Goal: Information Seeking & Learning: Check status

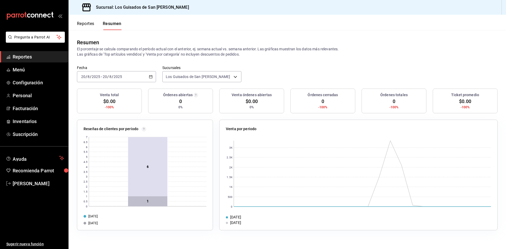
click at [146, 77] on div "[DATE] [DATE] - [DATE] [DATE]" at bounding box center [116, 76] width 79 height 11
click at [111, 93] on span "Hoy" at bounding box center [101, 93] width 41 height 6
click at [261, 85] on div "Fecha 2025-08-20 20 / 8 / 2025 - 2025-08-20 20 / 8 / 2025 Sucursales Los Guisad…" at bounding box center [286, 76] width 437 height 23
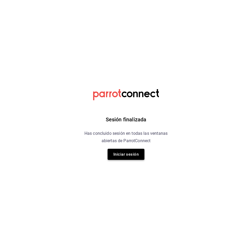
click at [132, 156] on button "Iniciar sesión" at bounding box center [126, 154] width 37 height 11
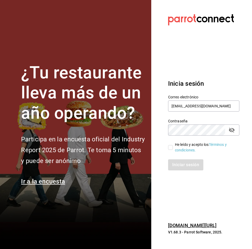
click at [171, 146] on input "He leído y acepto los Términos y condiciones." at bounding box center [170, 147] width 5 height 5
checkbox input "true"
click at [183, 166] on button "Iniciar sesión" at bounding box center [186, 164] width 36 height 11
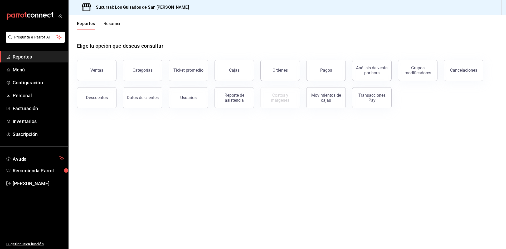
click at [252, 94] on div "Transacciones Pay" at bounding box center [371, 98] width 33 height 10
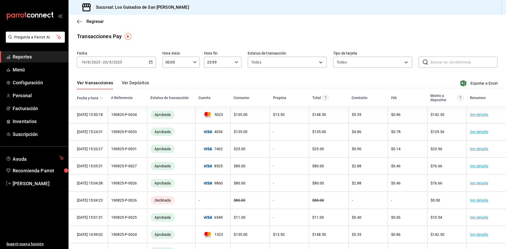
click at [151, 62] on \(Stroke\) "button" at bounding box center [150, 62] width 3 height 0
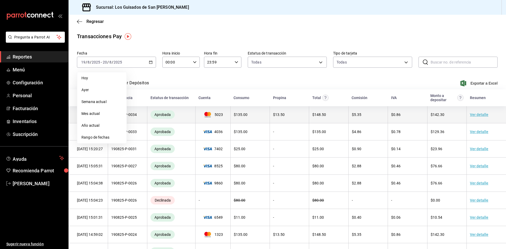
click at [243, 123] on td "$ 135.00" at bounding box center [249, 114] width 39 height 17
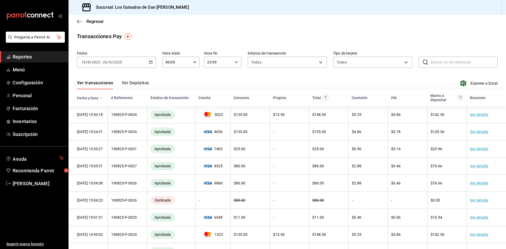
click at [144, 82] on button "Ver Depósitos" at bounding box center [135, 84] width 27 height 9
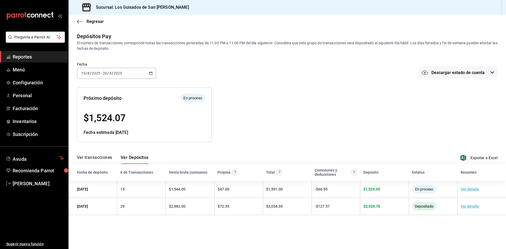
click at [150, 73] on icon "button" at bounding box center [151, 73] width 4 height 4
click at [98, 124] on span "Mes actual" at bounding box center [101, 125] width 41 height 6
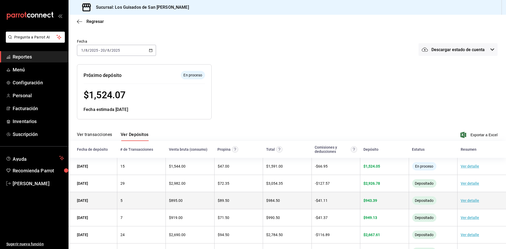
scroll to position [58, 0]
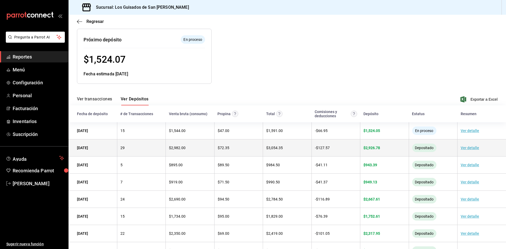
click at [252, 148] on link "Ver detalle" at bounding box center [469, 148] width 18 height 4
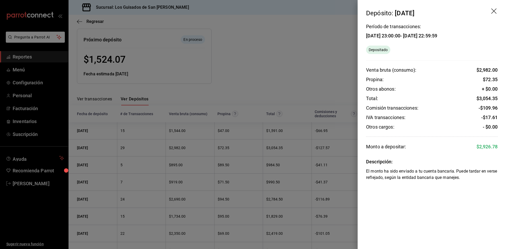
click at [252, 13] on icon "drag" at bounding box center [494, 11] width 6 height 6
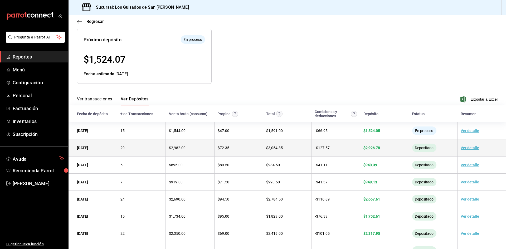
click at [252, 149] on link "Ver detalle" at bounding box center [469, 148] width 18 height 4
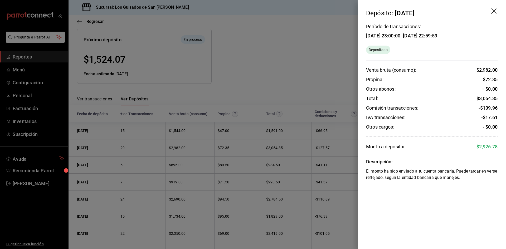
click at [252, 10] on icon "drag" at bounding box center [493, 10] width 5 height 5
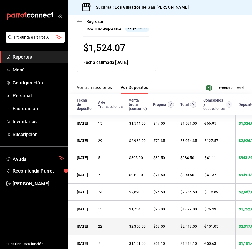
scroll to position [85, 0]
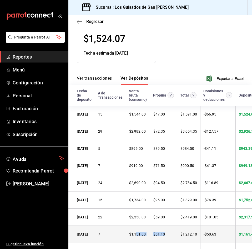
drag, startPoint x: 136, startPoint y: 247, endPoint x: 178, endPoint y: 247, distance: 42.1
click at [178, 243] on tr "[DATE] 7 $ 1,151.00 $ 61.10 $ 1,212.10 - $ 50.63 $ 1,161.47 Depositado Ver deta…" at bounding box center [192, 233] width 249 height 17
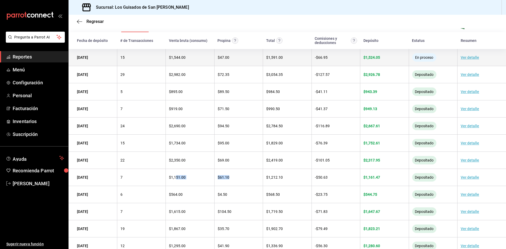
scroll to position [49, 0]
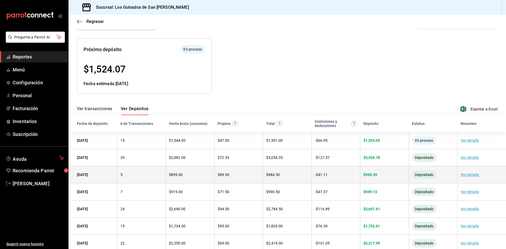
click at [252, 174] on link "Ver detalle" at bounding box center [469, 174] width 18 height 4
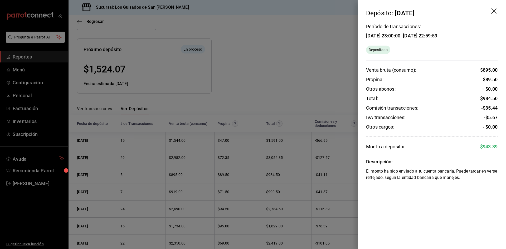
click at [252, 12] on icon "drag" at bounding box center [494, 11] width 6 height 6
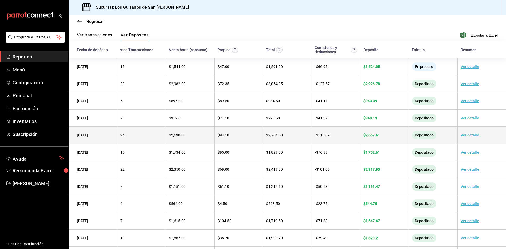
scroll to position [79, 0]
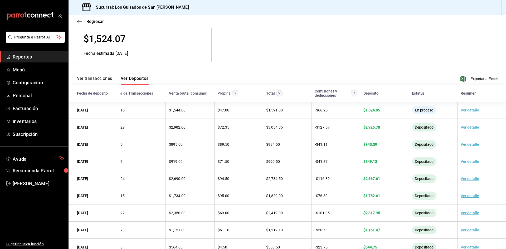
click at [93, 78] on button "Ver transacciones" at bounding box center [94, 80] width 35 height 9
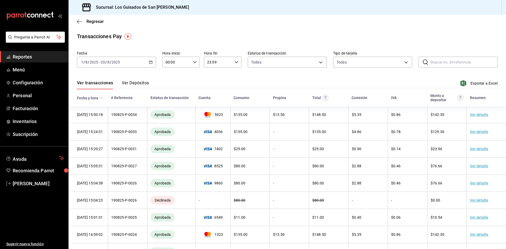
click at [151, 61] on \(Stroke\) "button" at bounding box center [150, 62] width 3 height 3
click at [106, 116] on span "Mes actual" at bounding box center [101, 114] width 41 height 6
click at [138, 66] on div "[DATE] [DATE] - [DATE] [DATE]" at bounding box center [116, 62] width 79 height 11
click at [103, 136] on span "Rango de fechas" at bounding box center [101, 138] width 41 height 6
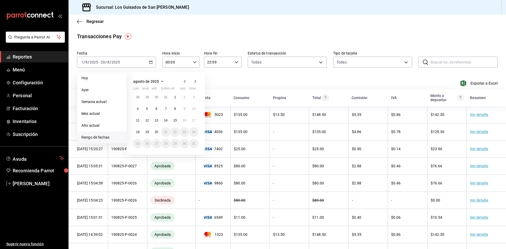
click at [183, 82] on icon "button" at bounding box center [184, 81] width 6 height 6
click at [150, 96] on button "1" at bounding box center [146, 99] width 9 height 9
click at [166, 141] on button "31" at bounding box center [165, 145] width 9 height 9
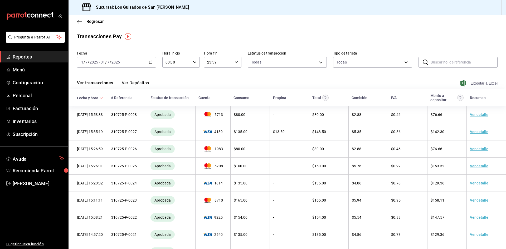
click at [252, 83] on span "Exportar a Excel" at bounding box center [479, 83] width 36 height 6
click at [153, 63] on div "[DATE] [DATE] - [DATE] [DATE]" at bounding box center [116, 62] width 79 height 11
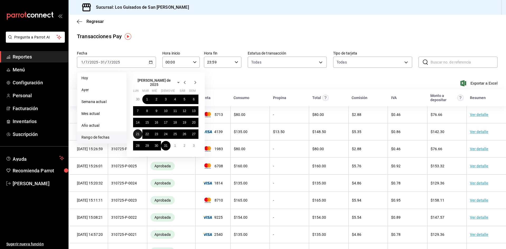
click at [139, 132] on abbr "21" at bounding box center [137, 134] width 3 height 4
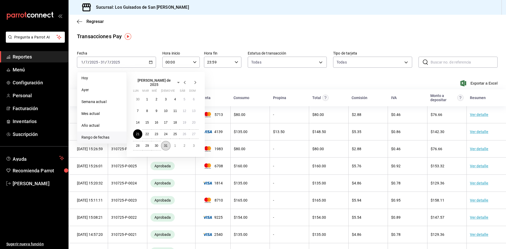
click at [166, 144] on abbr "31" at bounding box center [165, 146] width 3 height 4
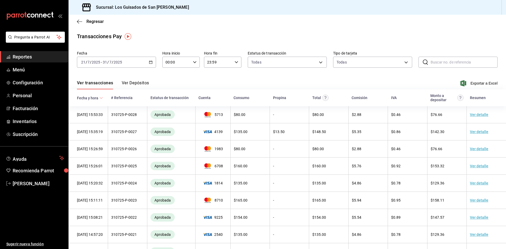
click at [98, 26] on div "Regresar" at bounding box center [286, 21] width 437 height 13
click at [83, 22] on span "Regresar" at bounding box center [90, 21] width 27 height 5
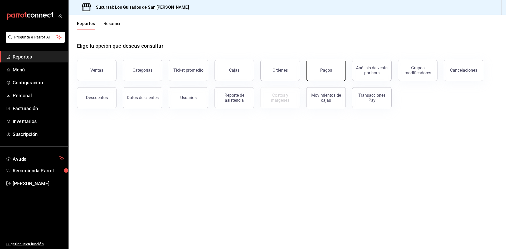
click at [252, 69] on div "Pagos" at bounding box center [326, 70] width 12 height 5
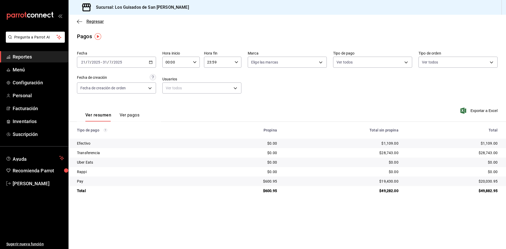
click at [80, 21] on icon "button" at bounding box center [79, 21] width 5 height 5
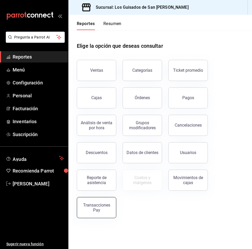
click at [114, 206] on button "Transacciones Pay" at bounding box center [97, 207] width 40 height 21
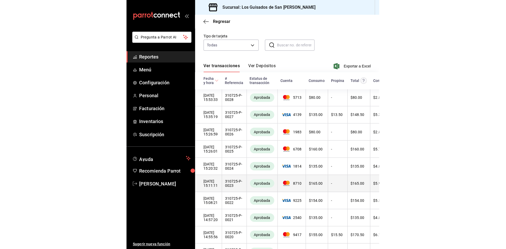
scroll to position [53, 0]
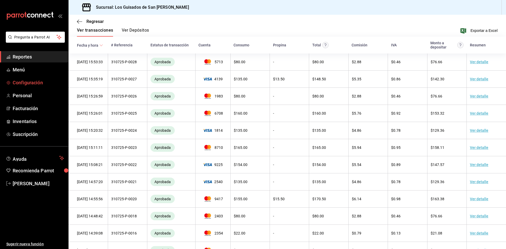
click at [31, 83] on span "Configuración" at bounding box center [38, 82] width 51 height 7
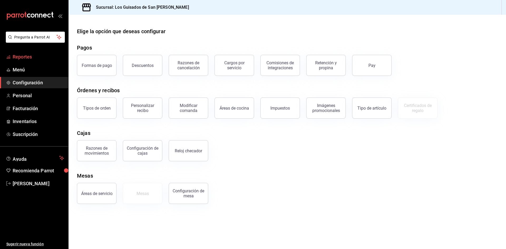
click at [42, 58] on span "Reportes" at bounding box center [38, 56] width 51 height 7
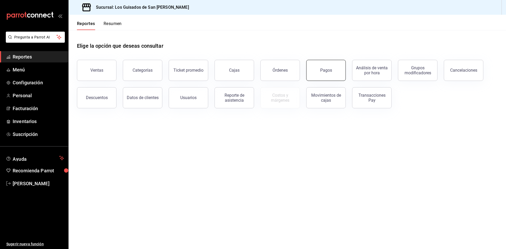
click at [252, 73] on button "Pagos" at bounding box center [326, 70] width 40 height 21
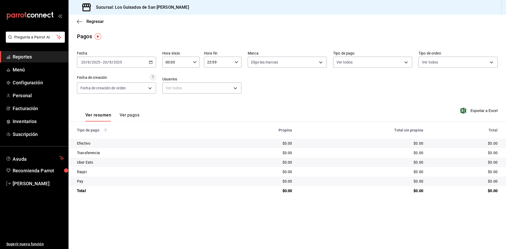
click at [135, 64] on div "[DATE] [DATE] - [DATE] [DATE]" at bounding box center [116, 62] width 79 height 11
click at [104, 114] on span "Mes actual" at bounding box center [101, 114] width 41 height 6
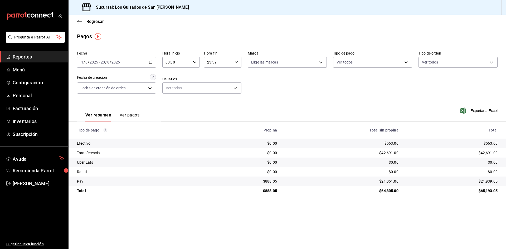
click at [149, 63] on icon "button" at bounding box center [151, 62] width 4 height 4
click at [252, 92] on div "Fecha [DATE] [DATE] - [DATE] [DATE] [PERSON_NAME] Semana actual Mes actual Año …" at bounding box center [287, 74] width 420 height 51
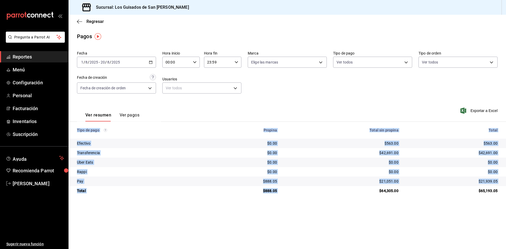
drag, startPoint x: 287, startPoint y: 193, endPoint x: 264, endPoint y: 196, distance: 22.6
click at [252, 196] on main "Regresar Pagos Fecha [DATE] [DATE] - [DATE] [DATE] Hora inicio 00:00 Hora inici…" at bounding box center [286, 132] width 437 height 234
click at [252, 191] on td "$64,305.00" at bounding box center [341, 190] width 121 height 9
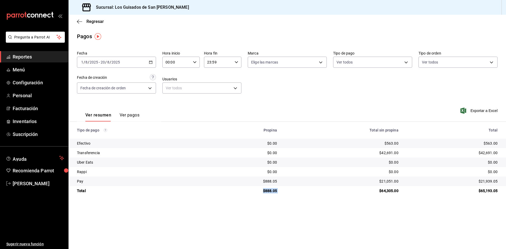
drag, startPoint x: 282, startPoint y: 191, endPoint x: 254, endPoint y: 193, distance: 27.4
click at [252, 193] on tr "Total $888.05 $64,305.00 $65,193.05" at bounding box center [286, 190] width 437 height 9
click at [124, 65] on div "[DATE] [DATE] - [DATE] [DATE]" at bounding box center [116, 62] width 79 height 11
click at [105, 137] on span "Rango de fechas" at bounding box center [101, 138] width 41 height 6
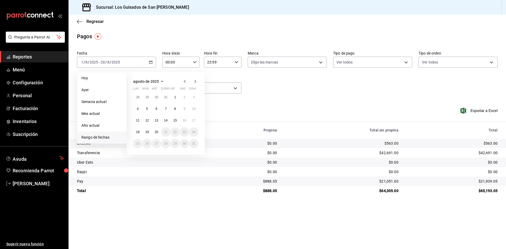
click at [184, 81] on icon "button" at bounding box center [184, 81] width 6 height 6
click at [149, 98] on button "1" at bounding box center [146, 99] width 9 height 9
click at [165, 141] on button "31" at bounding box center [165, 145] width 9 height 9
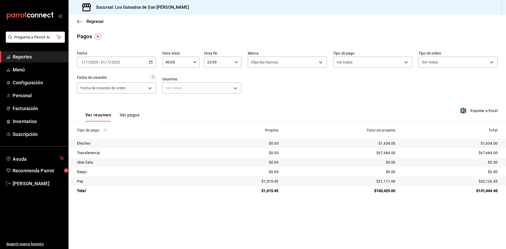
click at [86, 24] on div "Regresar" at bounding box center [286, 21] width 437 height 13
click at [82, 24] on icon "button" at bounding box center [79, 21] width 5 height 5
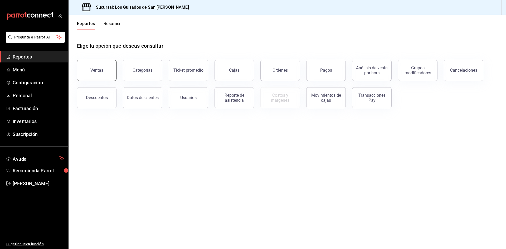
click at [88, 75] on button "Ventas" at bounding box center [97, 70] width 40 height 21
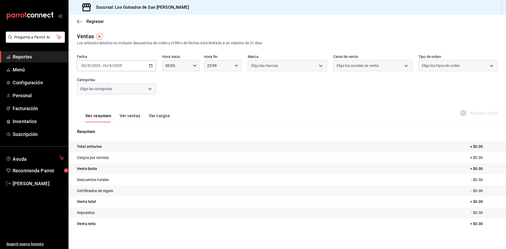
click at [100, 76] on div "Fecha [DATE] [DATE] - [DATE] [DATE] Hora inicio 00:00 Hora inicio Hora fin 23:5…" at bounding box center [287, 77] width 420 height 46
click at [108, 24] on div "Regresar" at bounding box center [286, 21] width 437 height 13
drag, startPoint x: 120, startPoint y: 24, endPoint x: 94, endPoint y: 27, distance: 26.3
click at [118, 24] on div "Regresar" at bounding box center [286, 21] width 437 height 13
click at [94, 27] on div "Regresar" at bounding box center [286, 21] width 437 height 13
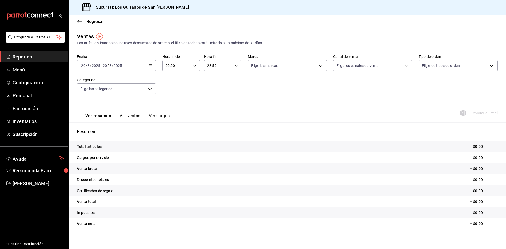
drag, startPoint x: 88, startPoint y: 28, endPoint x: 104, endPoint y: 27, distance: 16.4
click at [100, 27] on main "Regresar Ventas Los artículos listados no incluyen descuentos de orden y el fil…" at bounding box center [286, 134] width 437 height 238
click at [90, 23] on span "Regresar" at bounding box center [94, 21] width 17 height 5
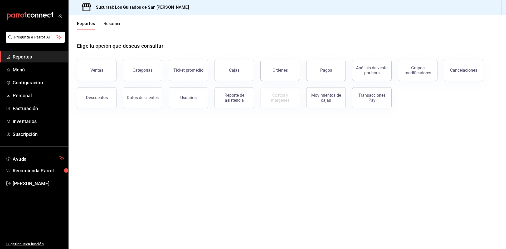
click at [122, 29] on header "Reportes Resumen" at bounding box center [286, 22] width 437 height 15
click at [117, 26] on button "Resumen" at bounding box center [112, 25] width 18 height 9
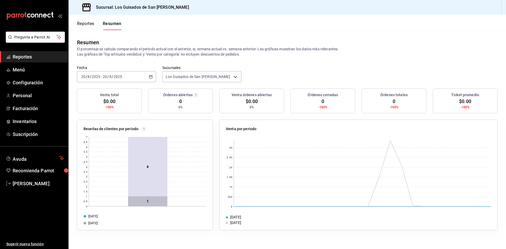
click at [88, 24] on button "Reportes" at bounding box center [85, 25] width 17 height 9
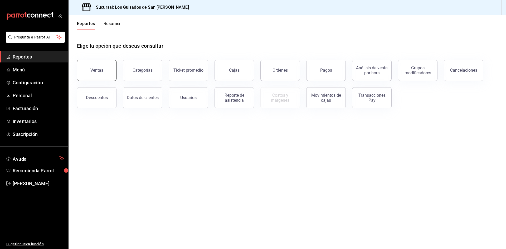
click at [102, 74] on button "Ventas" at bounding box center [97, 70] width 40 height 21
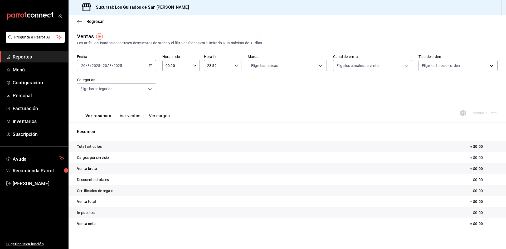
click at [144, 65] on div "[DATE] [DATE] - [DATE] [DATE]" at bounding box center [116, 65] width 79 height 11
click at [102, 126] on span "Rango de fechas" at bounding box center [101, 129] width 41 height 6
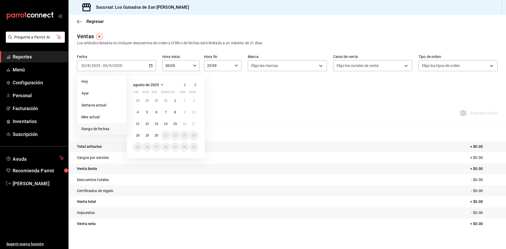
click at [185, 84] on icon "button" at bounding box center [185, 84] width 2 height 3
click at [145, 102] on button "1" at bounding box center [146, 102] width 9 height 9
click at [166, 144] on button "31" at bounding box center [165, 148] width 9 height 9
click at [166, 144] on tr "Total artículos + $0.00" at bounding box center [286, 146] width 437 height 11
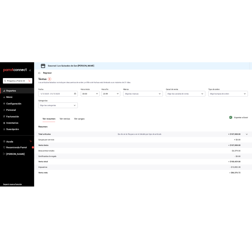
scroll to position [3, 0]
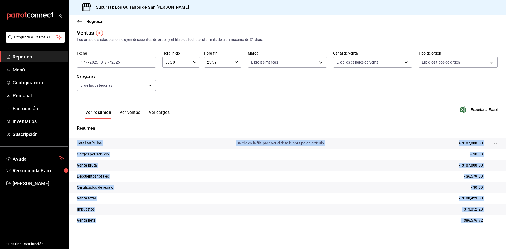
drag, startPoint x: 483, startPoint y: 223, endPoint x: 471, endPoint y: 227, distance: 12.2
click at [252, 227] on div "Total artículos Da clic en la fila para ver el detalle por tipo de artículo + $…" at bounding box center [286, 185] width 437 height 94
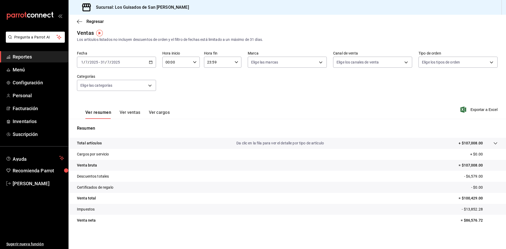
click at [142, 66] on div "[DATE] [DATE] - [DATE] [DATE]" at bounding box center [116, 62] width 79 height 11
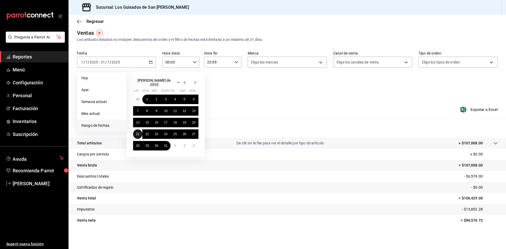
click at [138, 129] on button "21" at bounding box center [137, 133] width 9 height 9
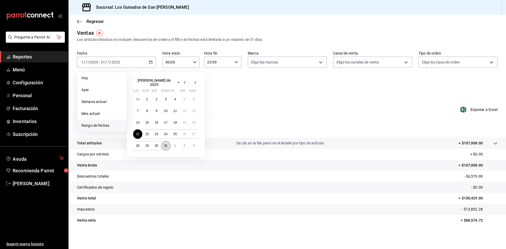
click at [167, 146] on button "31" at bounding box center [165, 145] width 9 height 9
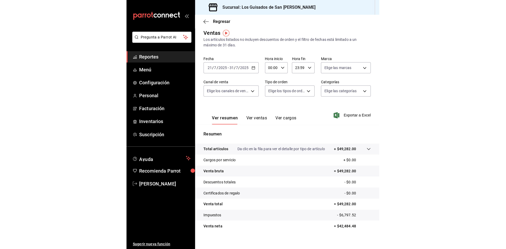
scroll to position [9, 0]
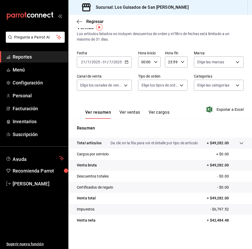
click at [34, 63] on ul "Reportes Menú Configuración Personal Facturación Inventarios Suscripción" at bounding box center [34, 95] width 68 height 89
click at [81, 25] on div "Regresar" at bounding box center [160, 21] width 184 height 13
click at [81, 23] on icon "button" at bounding box center [79, 21] width 5 height 5
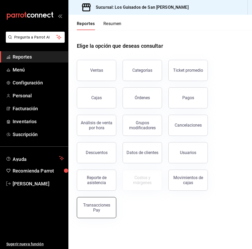
click at [107, 205] on div "Transacciones Pay" at bounding box center [96, 207] width 33 height 10
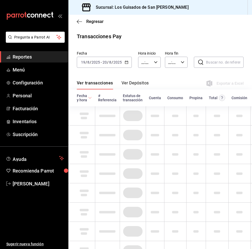
type input "00:00"
type input "23:59"
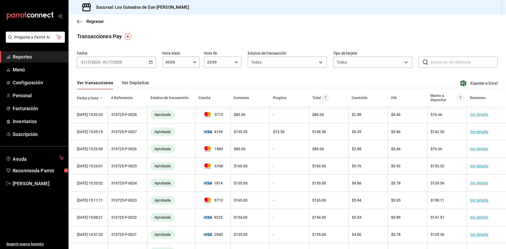
click at [149, 60] on icon "button" at bounding box center [151, 62] width 4 height 4
click at [132, 67] on div "[DATE] [DATE] - [DATE] [DATE]" at bounding box center [116, 62] width 79 height 11
click at [109, 93] on li "Ayer" at bounding box center [101, 90] width 49 height 12
click at [146, 62] on div "[DATE] [DATE] - [DATE] [DATE]" at bounding box center [116, 62] width 79 height 11
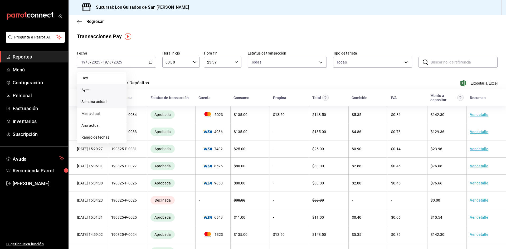
click at [107, 100] on span "Semana actual" at bounding box center [101, 102] width 41 height 6
click at [40, 62] on link "Reportes" at bounding box center [34, 56] width 68 height 11
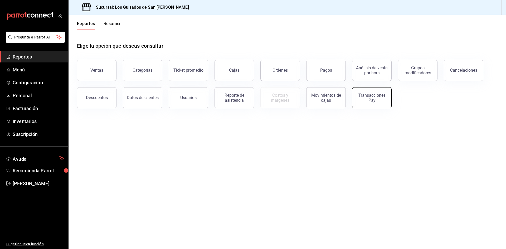
click at [252, 99] on div "Transacciones Pay" at bounding box center [371, 98] width 33 height 10
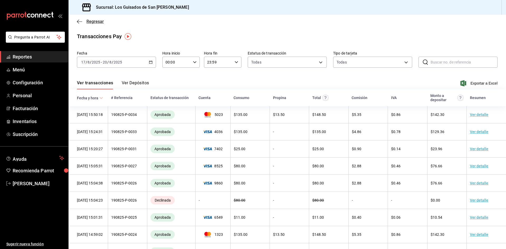
click at [87, 22] on span "Regresar" at bounding box center [94, 21] width 17 height 5
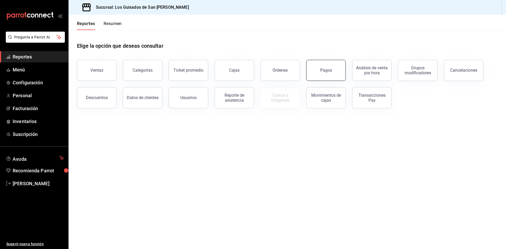
click at [252, 74] on button "Pagos" at bounding box center [326, 70] width 40 height 21
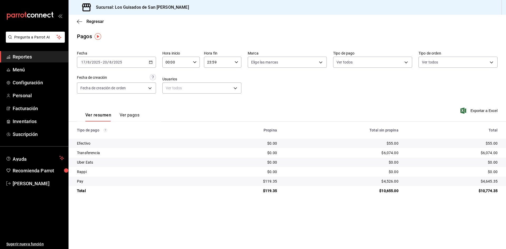
click at [139, 115] on div "Ver resumen Ver pagos" at bounding box center [119, 111] width 84 height 22
click at [135, 116] on button "Ver pagos" at bounding box center [130, 116] width 20 height 9
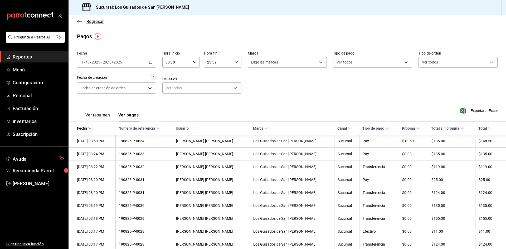
click at [97, 21] on span "Regresar" at bounding box center [94, 21] width 17 height 5
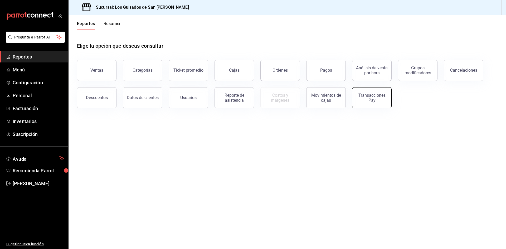
click at [252, 102] on div "Transacciones Pay" at bounding box center [371, 98] width 33 height 10
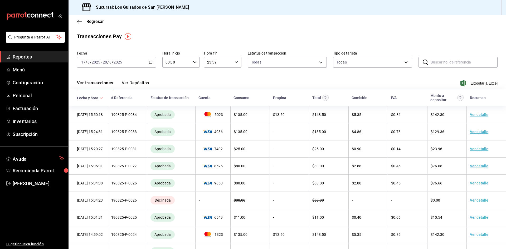
click at [145, 84] on button "Ver Depósitos" at bounding box center [135, 84] width 27 height 9
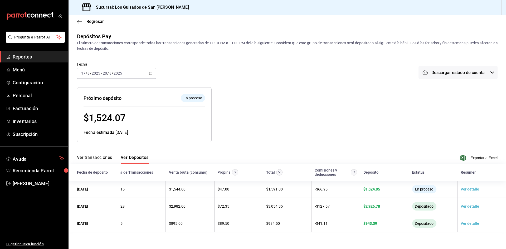
click at [148, 74] on div "[DATE] [DATE] - [DATE] [DATE]" at bounding box center [116, 73] width 79 height 11
click at [101, 124] on span "Mes actual" at bounding box center [101, 125] width 41 height 6
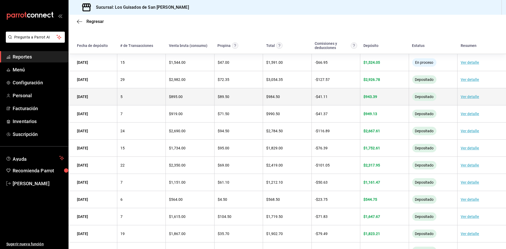
scroll to position [58, 0]
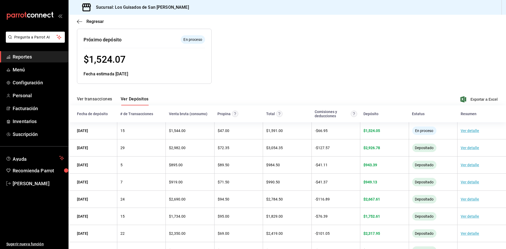
click at [252, 100] on span "Exportar a Excel" at bounding box center [479, 99] width 36 height 6
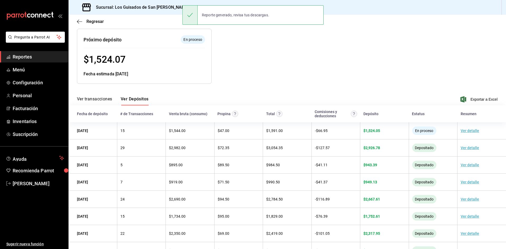
drag, startPoint x: 239, startPoint y: 22, endPoint x: 372, endPoint y: 7, distance: 133.6
click at [241, 22] on div "Reporte generado, revisa tus descargas." at bounding box center [252, 14] width 141 height 19
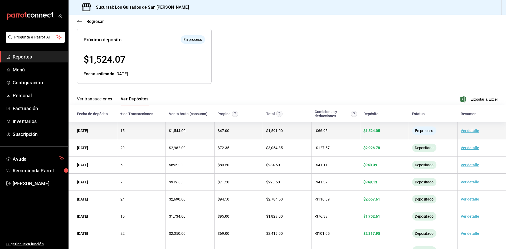
click at [252, 129] on td "Ver detalle" at bounding box center [481, 130] width 49 height 17
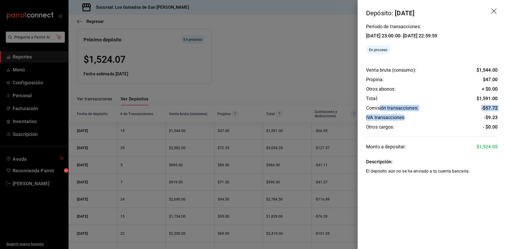
drag, startPoint x: 378, startPoint y: 109, endPoint x: 407, endPoint y: 111, distance: 28.2
click at [252, 112] on div "Período de transacciones: [DATE] 23:00:00 - [DATE] 22:59:59 En proceso Venta br…" at bounding box center [431, 99] width 148 height 150
click at [252, 111] on div "Comisión transacciones: - $ 57.72" at bounding box center [431, 108] width 131 height 6
drag, startPoint x: 475, startPoint y: 94, endPoint x: 499, endPoint y: 96, distance: 24.6
click at [252, 96] on div "Período de transacciones: [DATE] 23:00:00 - [DATE] 22:59:59 En proceso Venta br…" at bounding box center [431, 99] width 148 height 150
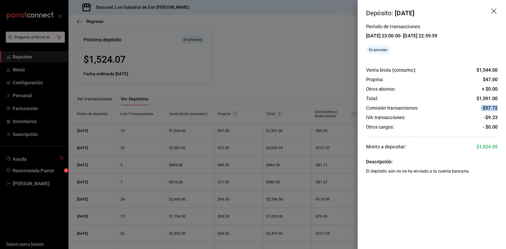
drag, startPoint x: 472, startPoint y: 110, endPoint x: 491, endPoint y: 113, distance: 19.1
click at [252, 110] on div "Comisión transacciones: - $ 57.72" at bounding box center [431, 108] width 131 height 6
drag, startPoint x: 476, startPoint y: 118, endPoint x: 497, endPoint y: 119, distance: 21.1
click at [252, 119] on div "IVA transacciones: - $ 9.23" at bounding box center [431, 117] width 131 height 6
drag, startPoint x: 493, startPoint y: 12, endPoint x: 483, endPoint y: 17, distance: 11.2
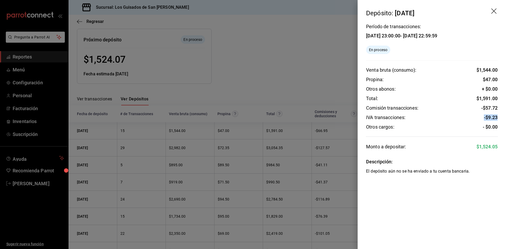
click at [252, 13] on icon "drag" at bounding box center [494, 11] width 6 height 6
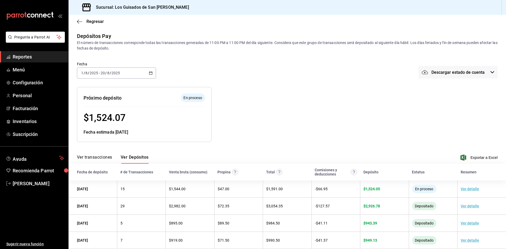
scroll to position [0, 0]
click at [115, 76] on div "[DATE] [DATE] - [DATE] [DATE]" at bounding box center [116, 73] width 79 height 11
click at [101, 147] on span "Rango de fechas" at bounding box center [101, 149] width 41 height 6
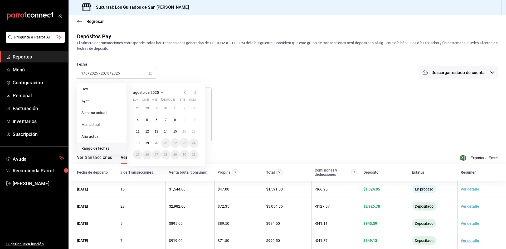
click at [181, 92] on div "agosto de 2025" at bounding box center [165, 92] width 65 height 6
click at [184, 92] on icon "button" at bounding box center [184, 92] width 6 height 6
click at [144, 109] on button "1" at bounding box center [146, 110] width 9 height 9
click at [165, 155] on abbr "31" at bounding box center [165, 157] width 3 height 4
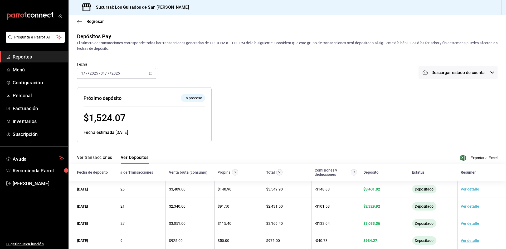
click at [252, 73] on span "Descargar estado de cuenta" at bounding box center [457, 72] width 53 height 5
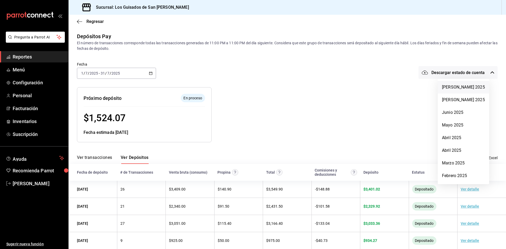
click at [252, 88] on li "[PERSON_NAME] 2025" at bounding box center [462, 87] width 51 height 13
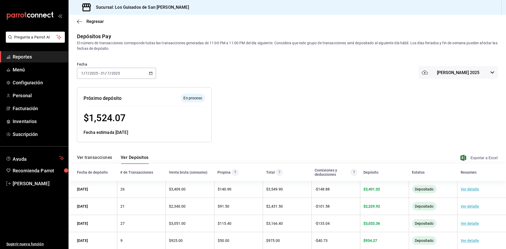
click at [252, 156] on span "Exportar a Excel" at bounding box center [479, 158] width 36 height 6
click at [82, 23] on span "Regresar" at bounding box center [90, 21] width 27 height 5
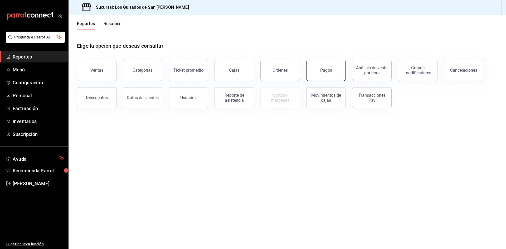
click at [252, 68] on button "Pagos" at bounding box center [326, 70] width 40 height 21
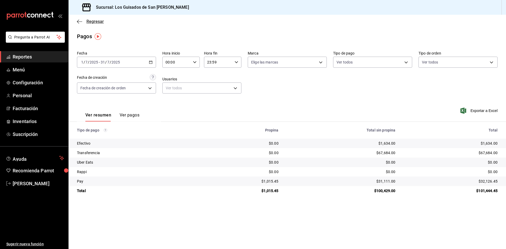
click at [82, 20] on span "Regresar" at bounding box center [90, 21] width 27 height 5
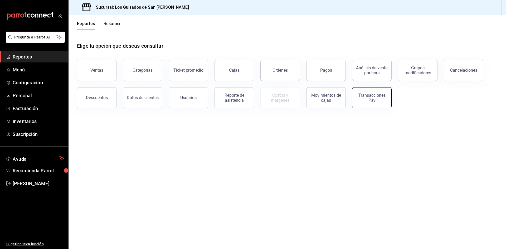
click at [252, 97] on div "Transacciones Pay" at bounding box center [371, 98] width 33 height 10
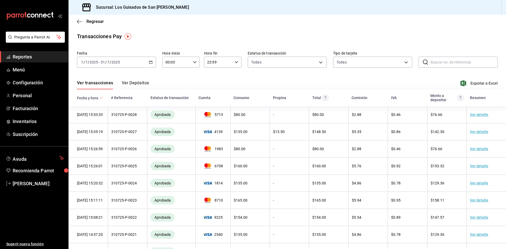
click at [134, 80] on div "Ver transacciones Ver Depósitos Exportar a Excel" at bounding box center [287, 81] width 420 height 15
click at [135, 81] on button "Ver Depósitos" at bounding box center [135, 84] width 27 height 9
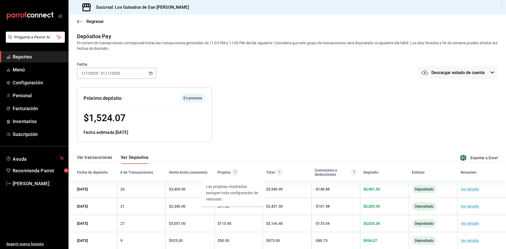
click at [232, 172] on circle "Las propinas mostradas excluyen toda configuración de retención." at bounding box center [235, 172] width 6 height 6
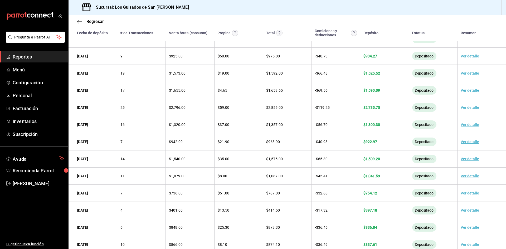
scroll to position [36, 0]
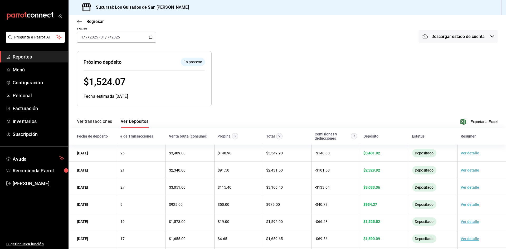
click at [137, 36] on div "[DATE] [DATE] - [DATE] [DATE]" at bounding box center [116, 37] width 79 height 11
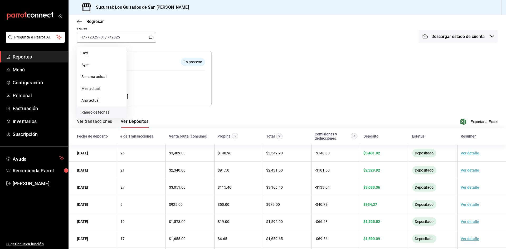
click at [97, 110] on span "Rango de fechas" at bounding box center [101, 113] width 41 height 6
click at [174, 71] on abbr "1" at bounding box center [175, 72] width 2 height 4
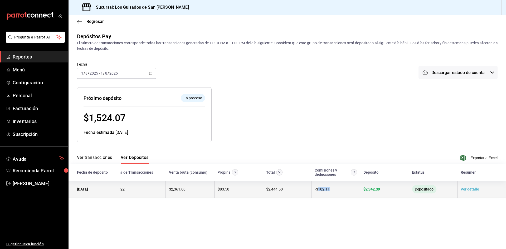
drag, startPoint x: 337, startPoint y: 187, endPoint x: 317, endPoint y: 190, distance: 19.4
click at [252, 190] on td "- $ 102.11" at bounding box center [335, 189] width 48 height 17
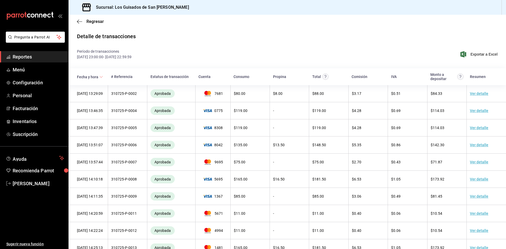
click at [85, 24] on div "Regresar" at bounding box center [286, 21] width 437 height 13
click at [82, 19] on icon "button" at bounding box center [79, 21] width 5 height 5
click at [80, 20] on icon "button" at bounding box center [79, 21] width 5 height 5
drag, startPoint x: 79, startPoint y: 20, endPoint x: 91, endPoint y: 20, distance: 11.6
click at [80, 20] on icon "button" at bounding box center [79, 21] width 5 height 5
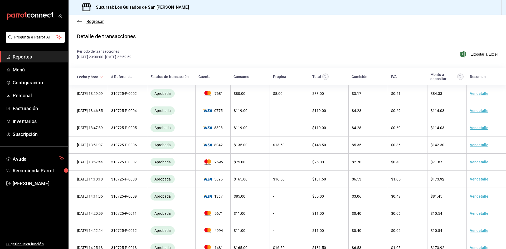
click at [83, 21] on span "Regresar" at bounding box center [90, 21] width 27 height 5
click at [39, 57] on span "Reportes" at bounding box center [38, 56] width 51 height 7
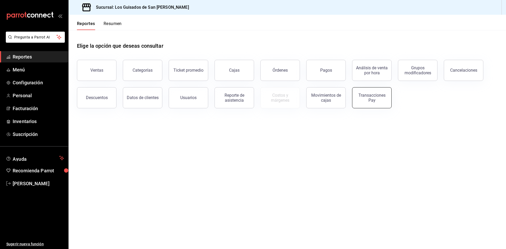
click at [252, 96] on div "Transacciones Pay" at bounding box center [371, 98] width 33 height 10
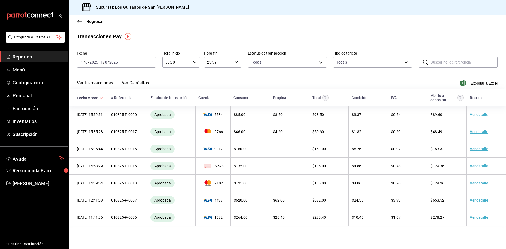
click at [139, 64] on div "[DATE] [DATE] - [DATE] [DATE]" at bounding box center [116, 62] width 79 height 11
click at [141, 64] on div "[DATE] [DATE] - [DATE] [DATE]" at bounding box center [116, 62] width 79 height 11
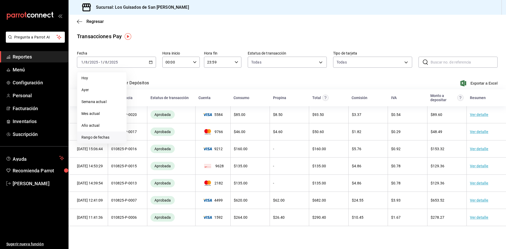
click at [105, 133] on li "Rango de fechas" at bounding box center [101, 137] width 49 height 12
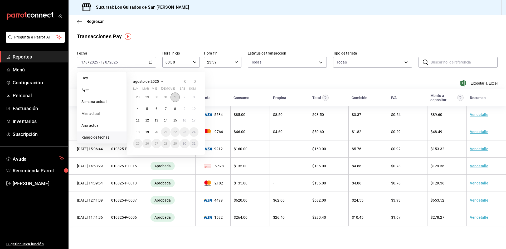
click at [175, 97] on abbr "1" at bounding box center [175, 97] width 2 height 4
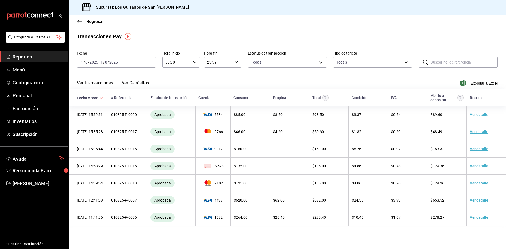
click at [136, 86] on button "Ver Depósitos" at bounding box center [135, 84] width 27 height 9
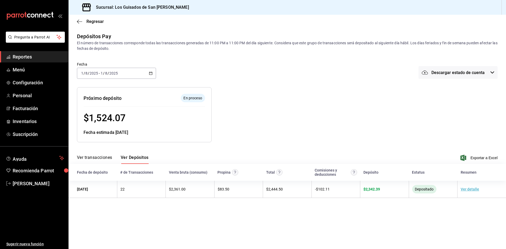
click at [151, 76] on div "[DATE] [DATE] - [DATE] [DATE]" at bounding box center [116, 73] width 79 height 11
click at [137, 73] on div "[DATE] [DATE] - [DATE] [DATE]" at bounding box center [116, 73] width 79 height 11
drag, startPoint x: 100, startPoint y: 122, endPoint x: 110, endPoint y: 117, distance: 11.0
click at [101, 122] on li "Mes actual" at bounding box center [101, 125] width 49 height 12
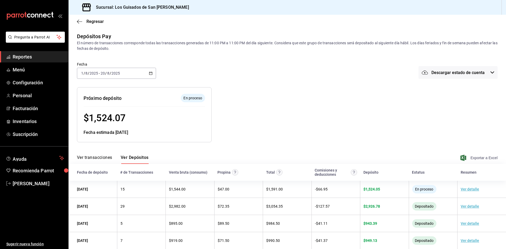
click at [252, 156] on span "Exportar a Excel" at bounding box center [479, 158] width 36 height 6
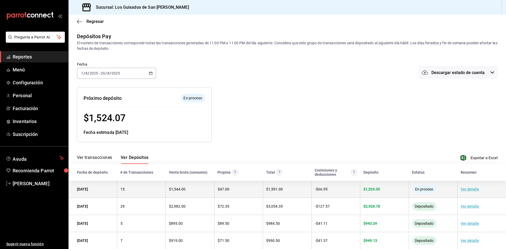
click at [252, 190] on link "Ver detalle" at bounding box center [469, 189] width 18 height 4
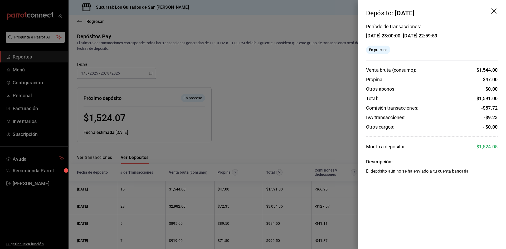
click at [252, 14] on icon "drag" at bounding box center [494, 11] width 6 height 6
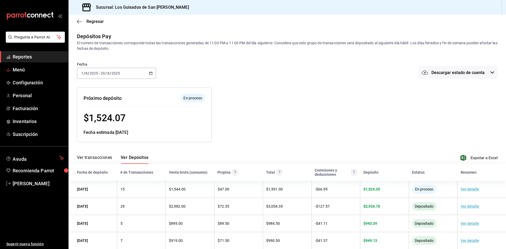
click at [40, 56] on span "Reportes" at bounding box center [38, 56] width 51 height 7
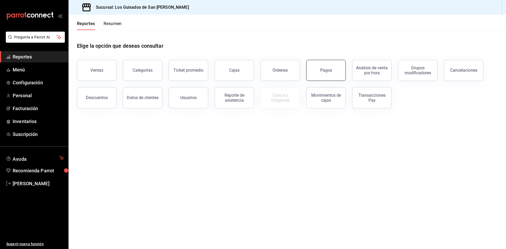
click at [252, 67] on button "Pagos" at bounding box center [326, 70] width 40 height 21
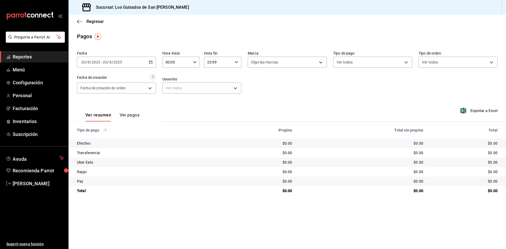
click at [145, 60] on div "[DATE] [DATE] - [DATE] [DATE]" at bounding box center [116, 62] width 79 height 11
click at [97, 113] on span "Mes actual" at bounding box center [101, 114] width 41 height 6
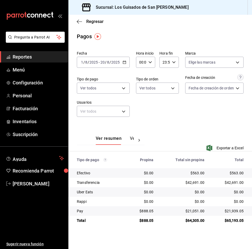
click at [124, 60] on div "[DATE] [DATE] - [DATE] [DATE]" at bounding box center [103, 62] width 53 height 11
click at [172, 130] on div "Ver resumen Ver pagos Exportar a Excel" at bounding box center [160, 140] width 184 height 34
click at [82, 23] on span "Regresar" at bounding box center [90, 21] width 27 height 5
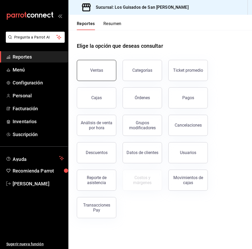
click at [91, 75] on button "Ventas" at bounding box center [97, 70] width 40 height 21
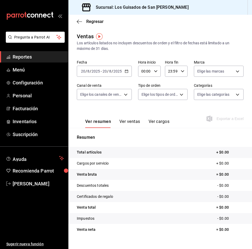
click at [136, 125] on button "Ver ventas" at bounding box center [130, 123] width 21 height 9
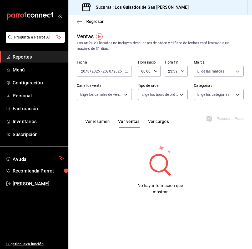
click at [128, 71] on \(Stroke\) "button" at bounding box center [126, 71] width 3 height 3
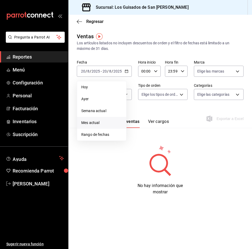
click at [97, 126] on li "Mes actual" at bounding box center [101, 123] width 49 height 12
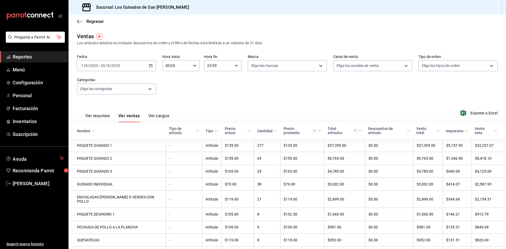
click at [102, 117] on button "Ver resumen" at bounding box center [97, 117] width 24 height 9
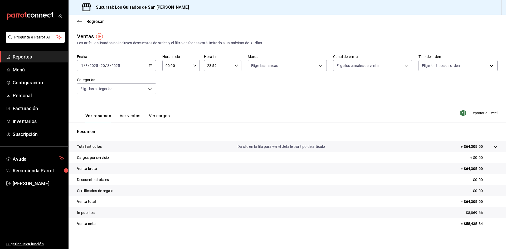
click at [82, 24] on div "Regresar" at bounding box center [286, 21] width 437 height 13
click at [90, 22] on span "Regresar" at bounding box center [94, 21] width 17 height 5
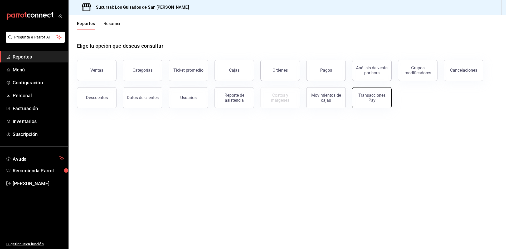
click at [252, 99] on div "Transacciones Pay" at bounding box center [371, 98] width 33 height 10
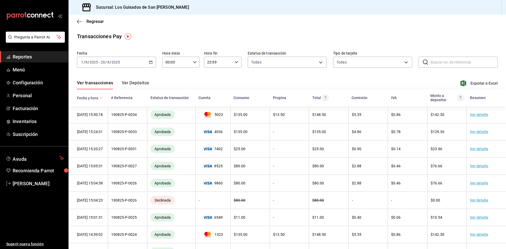
click at [134, 85] on button "Ver Depósitos" at bounding box center [135, 84] width 27 height 9
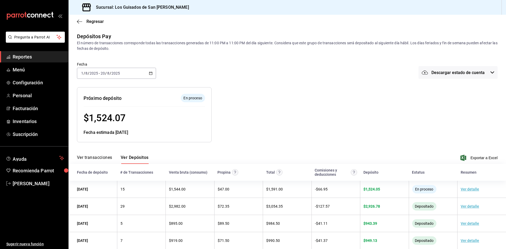
click at [146, 72] on div "[DATE] [DATE] - [DATE] [DATE]" at bounding box center [116, 73] width 79 height 11
click at [103, 126] on span "Mes actual" at bounding box center [101, 125] width 41 height 6
click at [252, 157] on span "Exportar a Excel" at bounding box center [479, 158] width 36 height 6
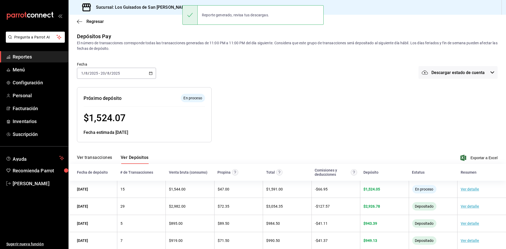
click at [236, 80] on div at bounding box center [318, 110] width 214 height 63
click at [97, 25] on div "Regresar" at bounding box center [286, 21] width 437 height 13
click at [96, 24] on span "Regresar" at bounding box center [94, 21] width 17 height 5
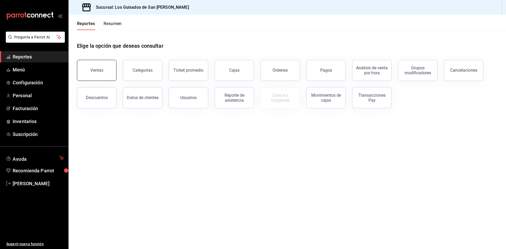
click at [105, 65] on button "Ventas" at bounding box center [97, 70] width 40 height 21
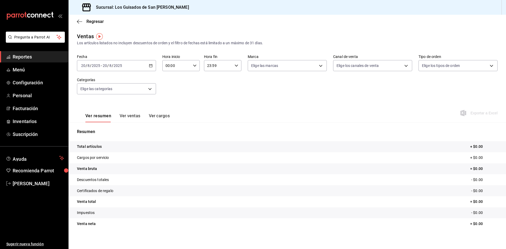
click at [90, 19] on div "Regresar" at bounding box center [286, 21] width 437 height 13
click at [90, 22] on span "Regresar" at bounding box center [94, 21] width 17 height 5
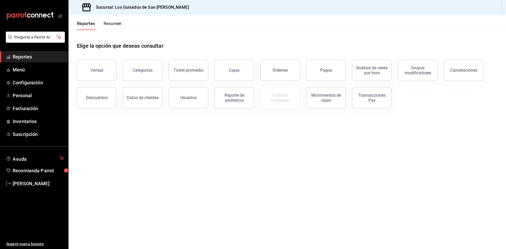
click at [110, 26] on button "Resumen" at bounding box center [112, 25] width 18 height 9
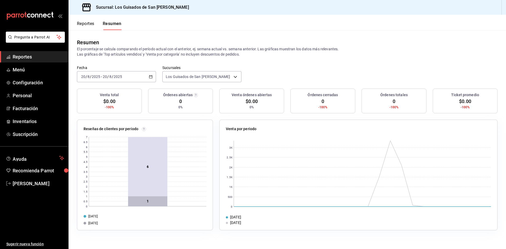
click at [132, 77] on div "[DATE] [DATE] - [DATE] [DATE]" at bounding box center [116, 76] width 79 height 11
click at [104, 93] on span "Hoy" at bounding box center [101, 93] width 41 height 6
click at [151, 79] on div "[DATE] [DATE] - [DATE] [DATE]" at bounding box center [116, 76] width 79 height 11
click at [101, 93] on span "Hoy" at bounding box center [101, 93] width 41 height 6
